Goal: Check status: Check status

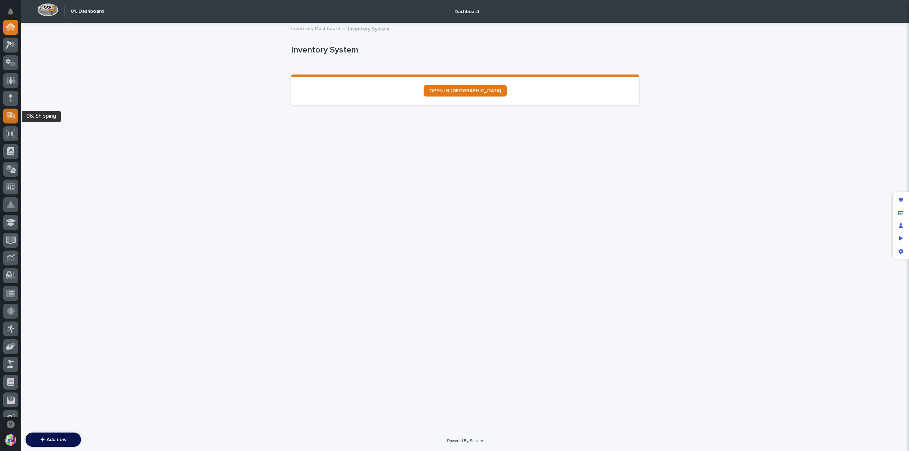
click at [9, 110] on div at bounding box center [10, 116] width 15 height 15
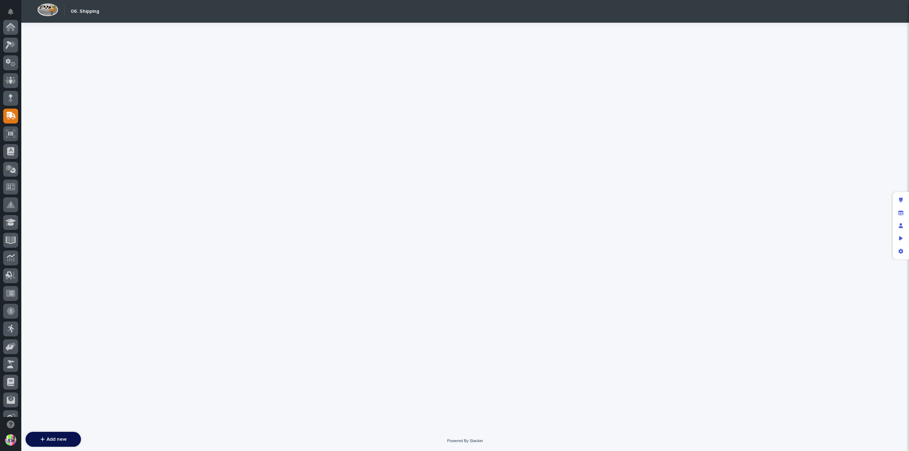
scroll to position [89, 0]
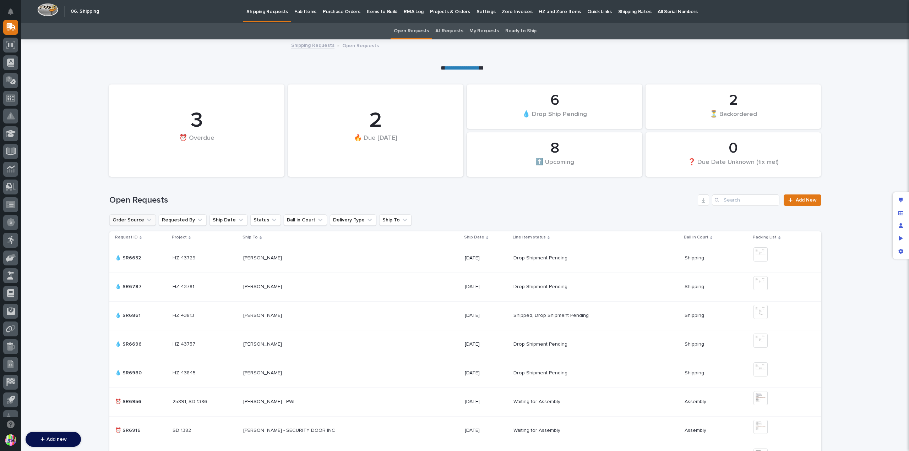
click at [136, 218] on button "Order Source" at bounding box center [132, 220] width 47 height 11
drag, startPoint x: 153, startPoint y: 300, endPoint x: 165, endPoint y: 292, distance: 14.5
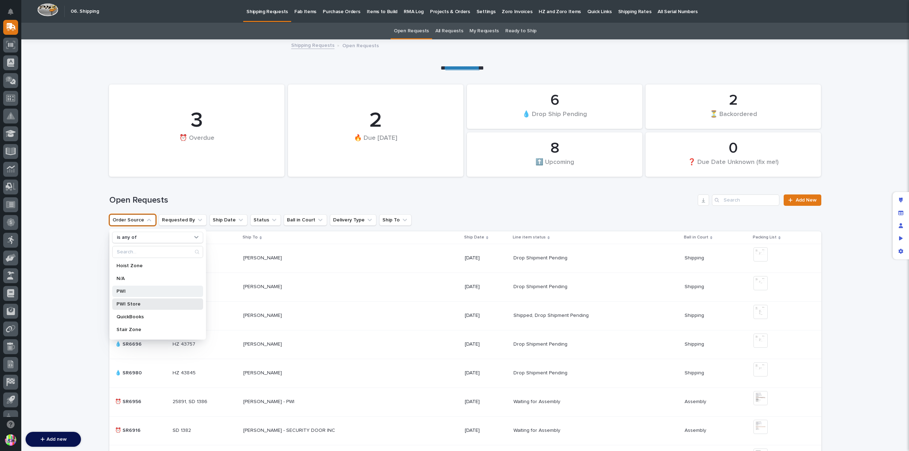
click at [153, 300] on div "PWI Store" at bounding box center [157, 304] width 91 height 11
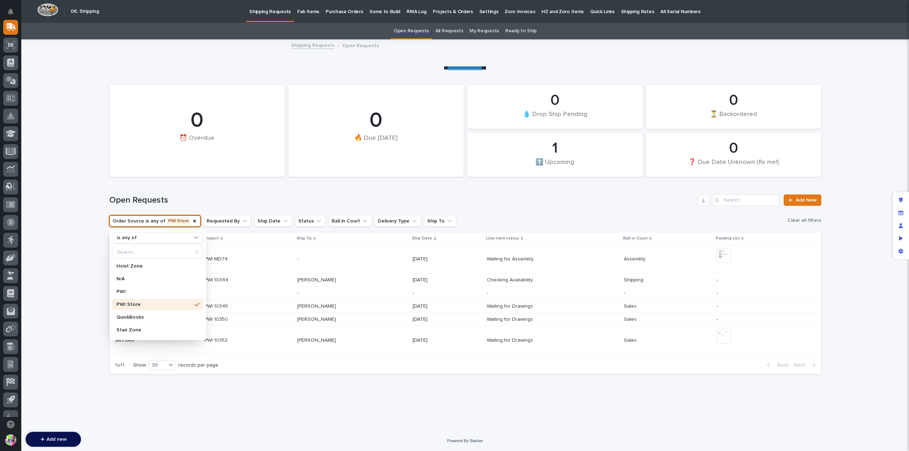
click at [272, 185] on div "Open Requests Add New" at bounding box center [465, 197] width 712 height 34
click at [226, 341] on p "PWI 10352" at bounding box center [217, 339] width 25 height 7
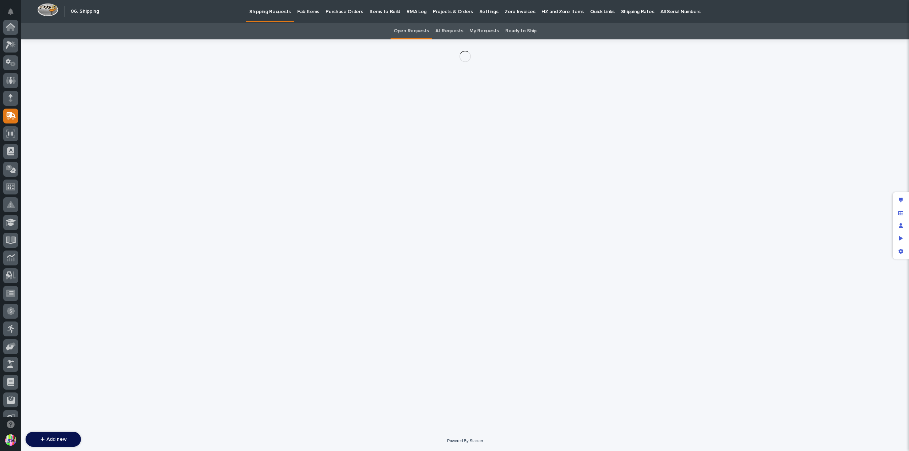
scroll to position [89, 0]
